Goal: Feedback & Contribution: Leave review/rating

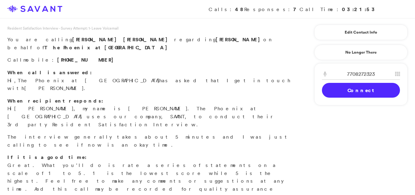
click at [350, 97] on link "Connect" at bounding box center [361, 90] width 78 height 15
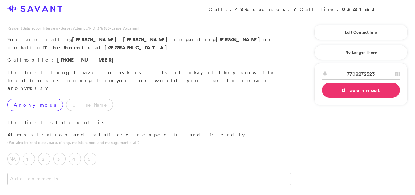
click at [24, 98] on label "Anonymous" at bounding box center [35, 104] width 56 height 12
click at [94, 152] on label "5" at bounding box center [90, 158] width 12 height 12
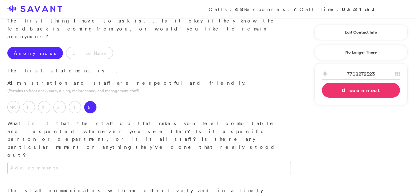
scroll to position [54, 0]
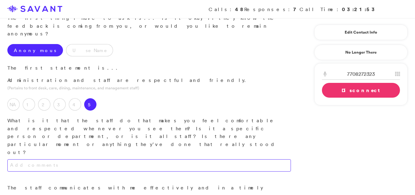
click at [236, 159] on textarea at bounding box center [149, 165] width 284 height 12
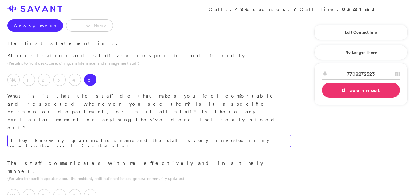
scroll to position [85, 0]
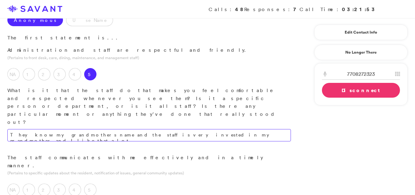
click at [230, 129] on textarea "They know my grandmothers name and the staff is very invested in my grandmother…" at bounding box center [149, 135] width 284 height 12
type textarea "The staff demonstrates a strong personal investment in my grandmother, and I ap…"
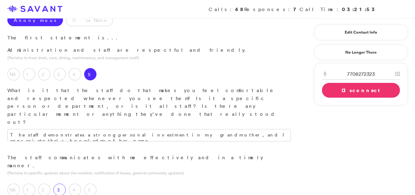
click at [59, 183] on label "3" at bounding box center [59, 189] width 12 height 12
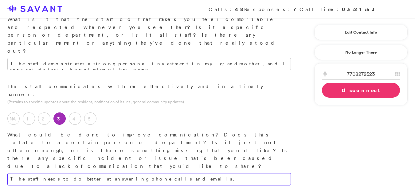
scroll to position [158, 0]
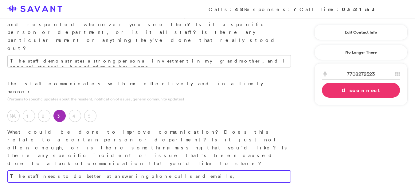
click at [161, 170] on textarea "The staff needs to do better at answering phone calls and emails," at bounding box center [149, 176] width 284 height 12
type textarea "Improvements are needed in the staff's responsiveness to phone calls and emails."
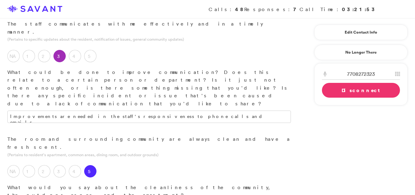
scroll to position [231, 0]
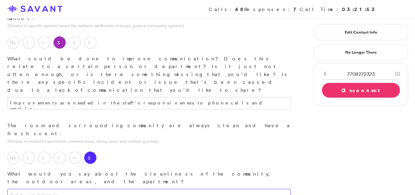
click at [106, 188] on textarea at bounding box center [149, 194] width 284 height 12
click at [155, 188] on textarea "The outdoor areas of the community is well kept and clean awell." at bounding box center [149, 194] width 284 height 12
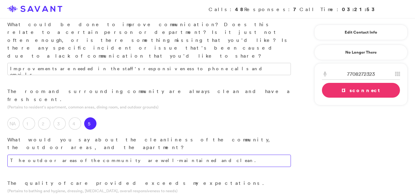
scroll to position [288, 0]
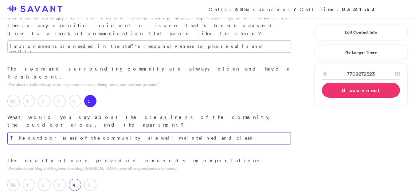
type textarea "The outdoor areas of the community are well-maintained and clean."
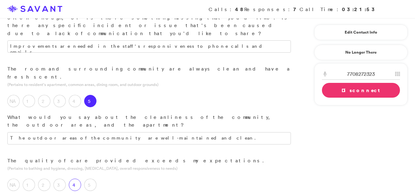
click at [73, 178] on label "4" at bounding box center [75, 184] width 12 height 12
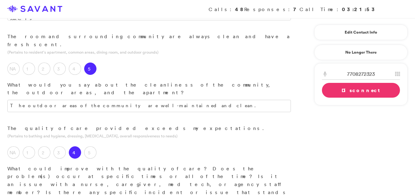
scroll to position [334, 0]
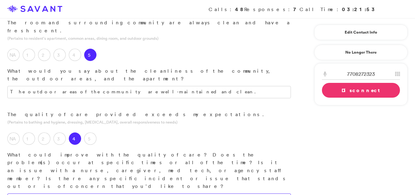
type textarea "There has been some confusion regarding the level of care provided."
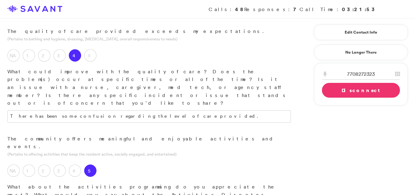
scroll to position [429, 0]
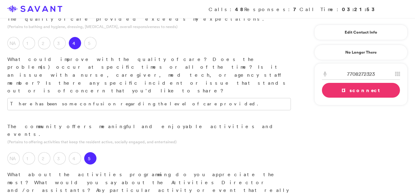
type textarea "I appreciate the thoughtful planning that goes into the activities, and my gran…"
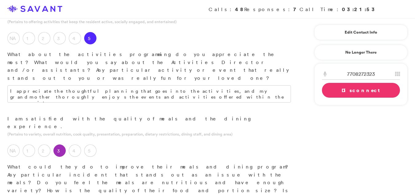
scroll to position [551, 0]
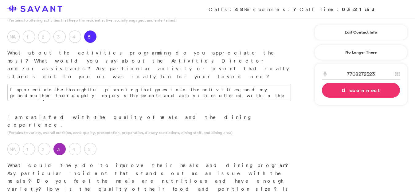
type textarea "My grandmother says the food isn't always good; it tastes like cafeteria food, …"
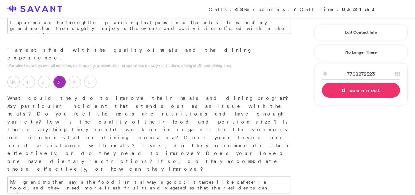
scroll to position [646, 0]
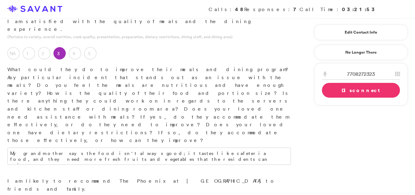
type textarea "The community maintains a clean and pleasant environment. The memory care unit …"
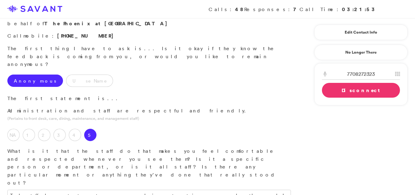
scroll to position [0, 0]
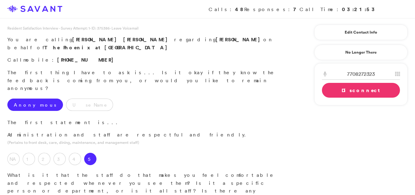
click at [339, 91] on link "Disconnect" at bounding box center [361, 90] width 78 height 15
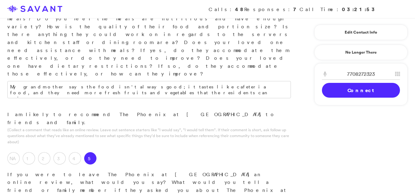
scroll to position [701, 0]
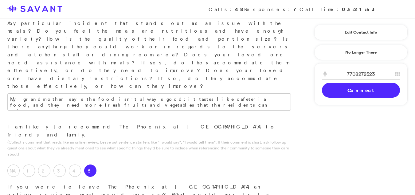
drag, startPoint x: 166, startPoint y: 69, endPoint x: 141, endPoint y: 97, distance: 37.2
type textarea "I am very pleased with the level of care my grandmother is rece the highest qua…"
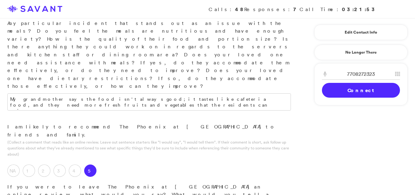
drag, startPoint x: 170, startPoint y: 68, endPoint x: 177, endPoint y: 73, distance: 8.7
